Goal: Task Accomplishment & Management: Manage account settings

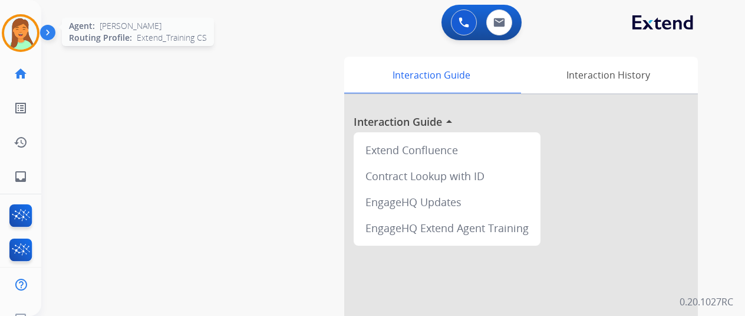
click at [20, 34] on img at bounding box center [20, 33] width 33 height 33
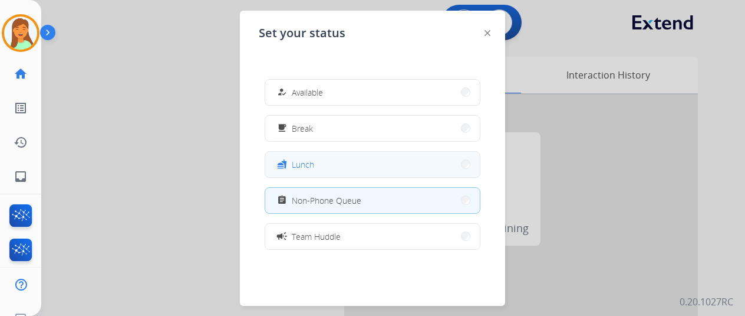
click at [356, 169] on button "fastfood Lunch" at bounding box center [372, 164] width 215 height 25
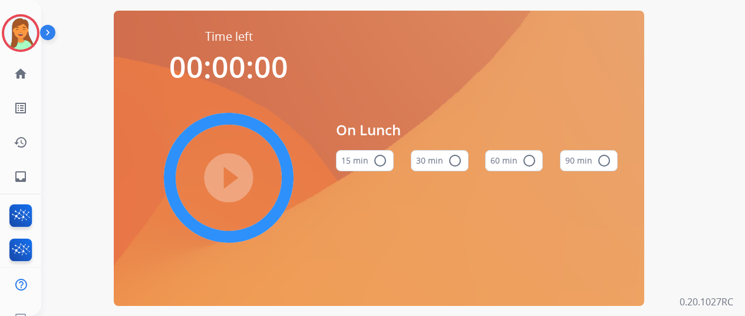
click at [469, 167] on button "30 min radio_button_unchecked" at bounding box center [440, 160] width 58 height 21
drag, startPoint x: 226, startPoint y: 189, endPoint x: 196, endPoint y: 148, distance: 51.1
click at [224, 185] on mat-icon "play_circle_filled" at bounding box center [229, 177] width 14 height 14
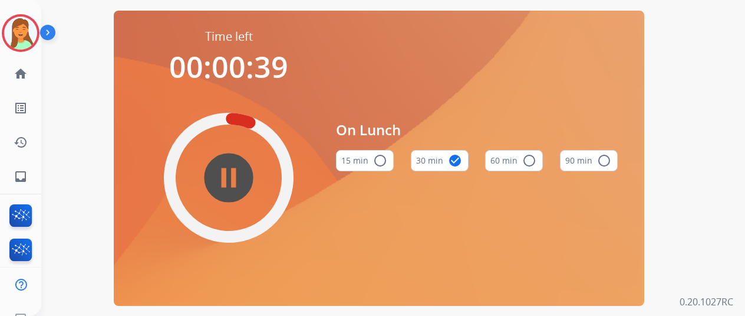
click at [236, 185] on mat-icon "pause_circle_filled" at bounding box center [229, 177] width 14 height 14
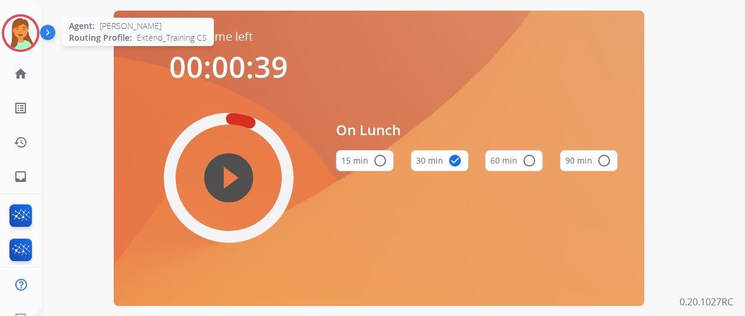
click at [22, 34] on img at bounding box center [20, 33] width 33 height 33
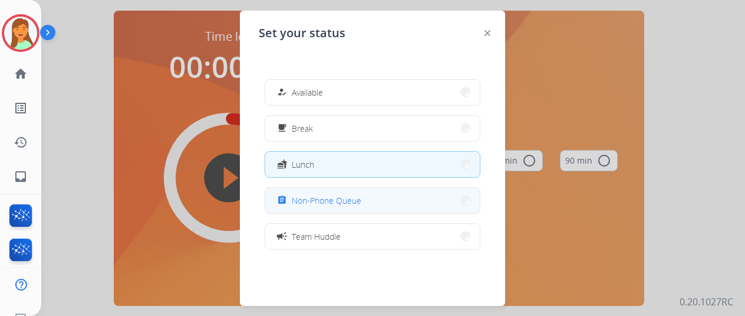
click at [327, 193] on div "assignment Non-Phone Queue" at bounding box center [318, 200] width 87 height 14
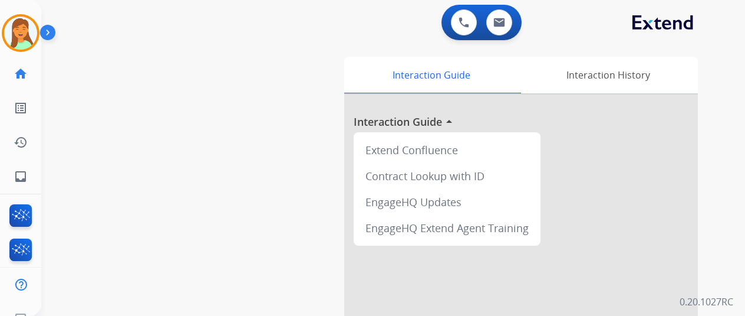
scroll to position [78, 0]
